Goal: Task Accomplishment & Management: Manage account settings

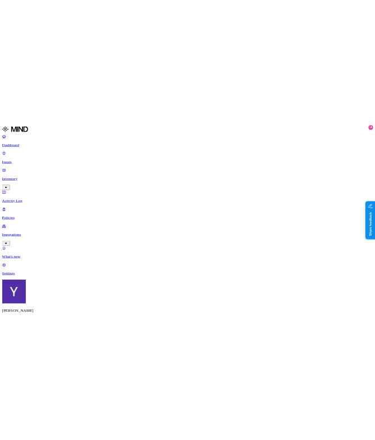
scroll to position [0, 130]
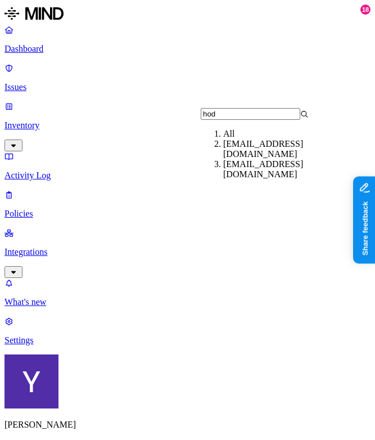
type input "hod"
click at [255, 177] on div "[EMAIL_ADDRESS][DOMAIN_NAME]" at bounding box center [277, 169] width 108 height 20
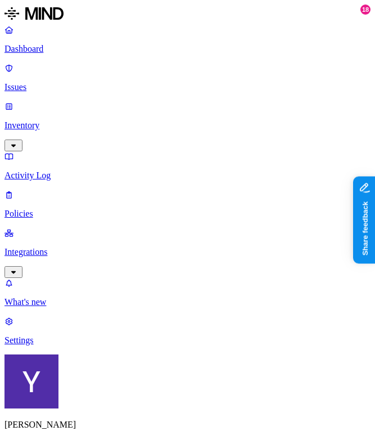
scroll to position [0, 730]
click at [11, 243] on nav "Dashboard Issues Inventory Activity Log Policies Integrations What's new 18 Set…" at bounding box center [188, 185] width 366 height 321
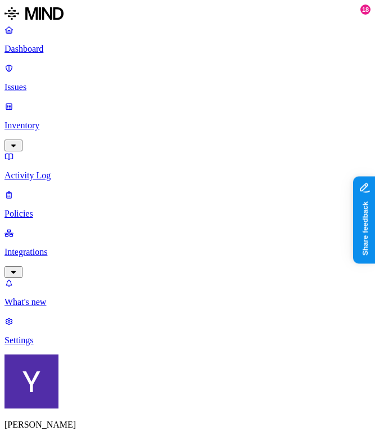
click at [15, 262] on nav "Dashboard Issues Inventory Activity Log Policies Integrations What's new 18 Set…" at bounding box center [188, 185] width 366 height 321
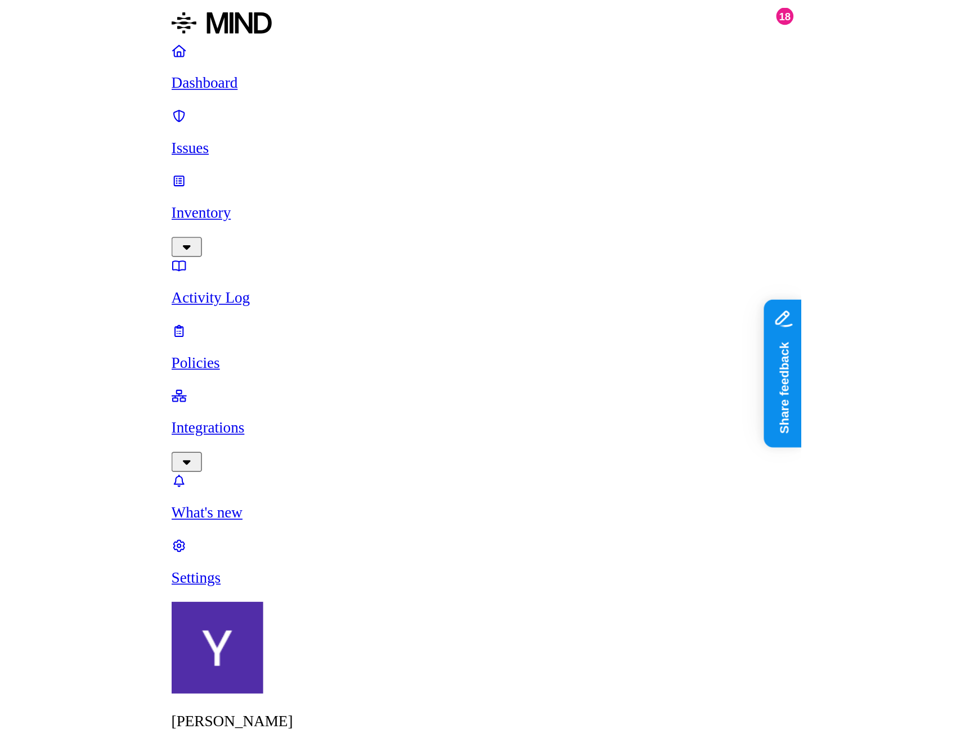
scroll to position [335, 0]
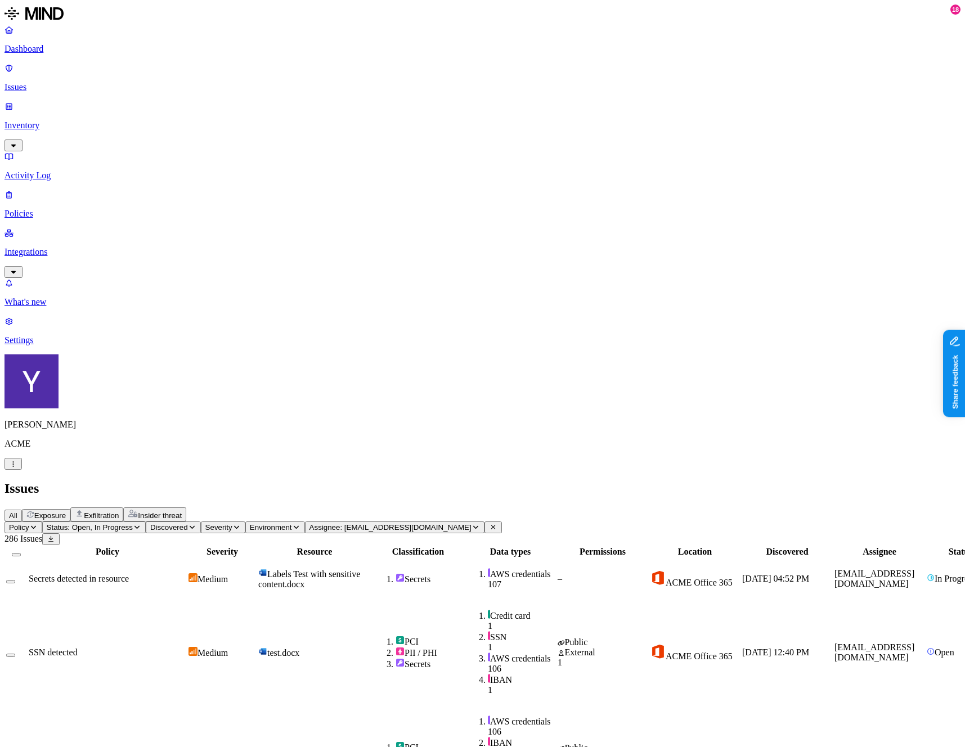
scroll to position [52, 0]
click at [301, 440] on span "Labels Test with sensitive content.docx" at bounding box center [309, 579] width 102 height 20
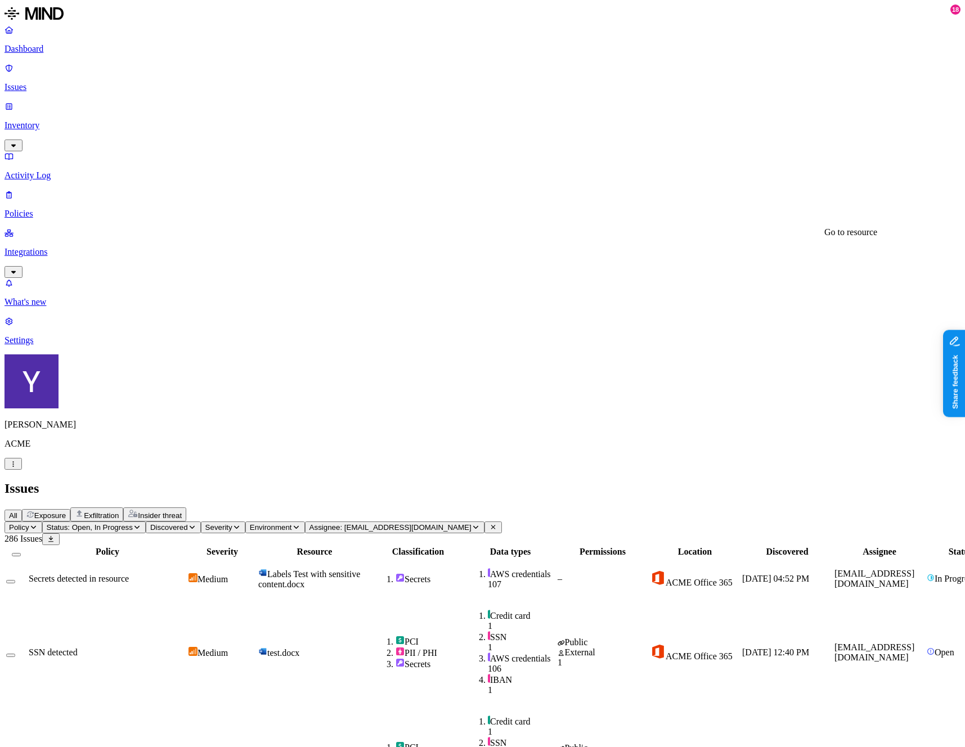
drag, startPoint x: 674, startPoint y: 214, endPoint x: 741, endPoint y: 218, distance: 67.6
click at [371, 559] on td "Labels Test with sensitive content.docx" at bounding box center [315, 579] width 114 height 41
click at [371, 600] on td "test.docx" at bounding box center [315, 652] width 114 height 105
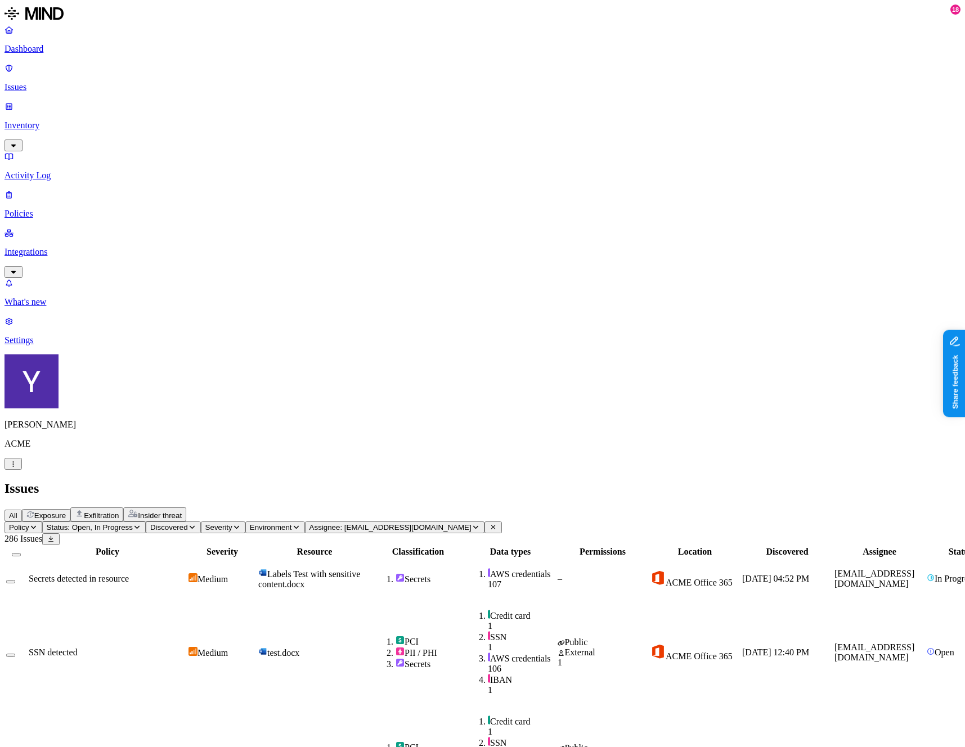
click at [371, 559] on td "Labels Test with sensitive content.docx" at bounding box center [315, 579] width 114 height 41
